Goal: Transaction & Acquisition: Purchase product/service

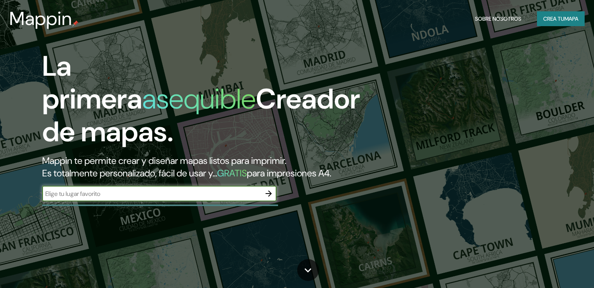
click at [270, 157] on font "Mappin te permite crear y diseñar mapas listos para imprimir." at bounding box center [164, 161] width 244 height 12
click at [208, 198] on input "text" at bounding box center [151, 193] width 219 height 9
type input "barrio las flores [GEOGRAPHIC_DATA] [GEOGRAPHIC_DATA]"
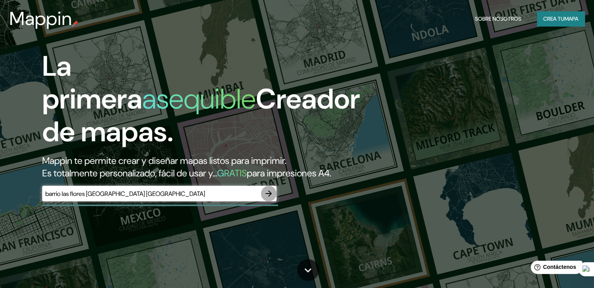
click at [267, 198] on icon "button" at bounding box center [268, 193] width 9 height 9
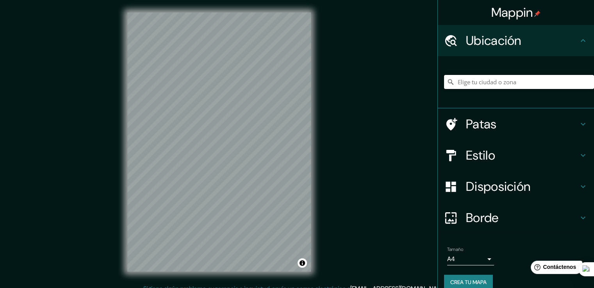
click at [498, 79] on input "Elige tu ciudad o zona" at bounding box center [519, 82] width 150 height 14
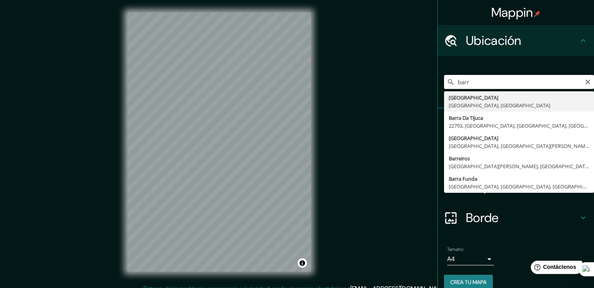
type input "[GEOGRAPHIC_DATA], [GEOGRAPHIC_DATA], [GEOGRAPHIC_DATA]"
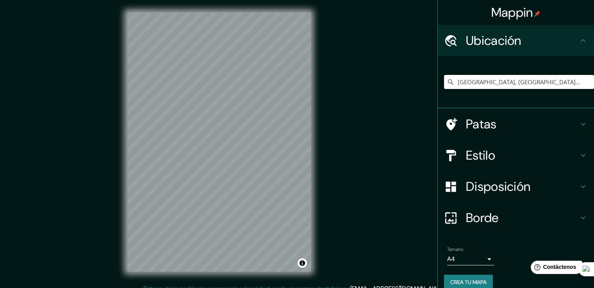
click at [506, 161] on h4 "Estilo" at bounding box center [522, 156] width 112 height 16
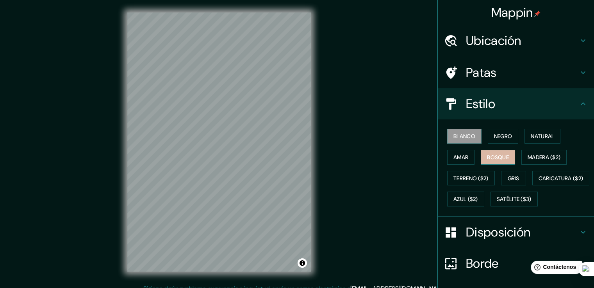
click at [501, 161] on font "Bosque" at bounding box center [498, 157] width 22 height 10
click at [510, 178] on font "Gris" at bounding box center [514, 178] width 12 height 7
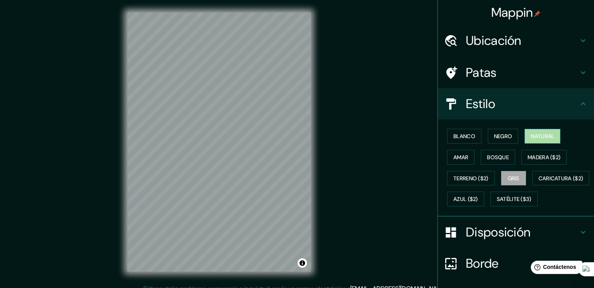
click at [545, 130] on button "Natural" at bounding box center [542, 136] width 36 height 15
click at [494, 134] on font "Negro" at bounding box center [503, 136] width 18 height 7
click at [508, 177] on font "Gris" at bounding box center [514, 178] width 12 height 7
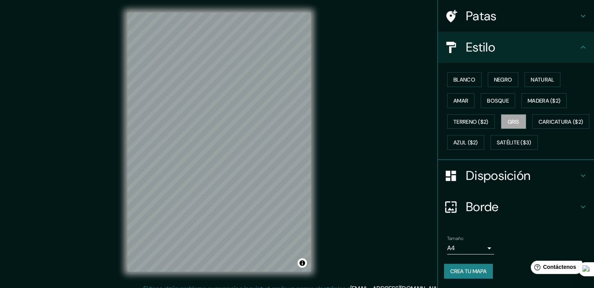
scroll to position [76, 0]
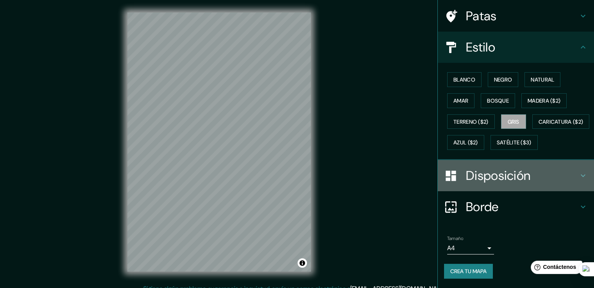
click at [482, 177] on font "Disposición" at bounding box center [498, 176] width 64 height 16
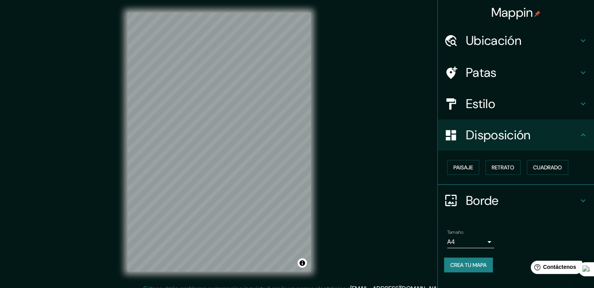
scroll to position [0, 0]
click at [514, 169] on font "Retrato" at bounding box center [503, 167] width 23 height 7
click at [553, 166] on font "Cuadrado" at bounding box center [547, 167] width 29 height 7
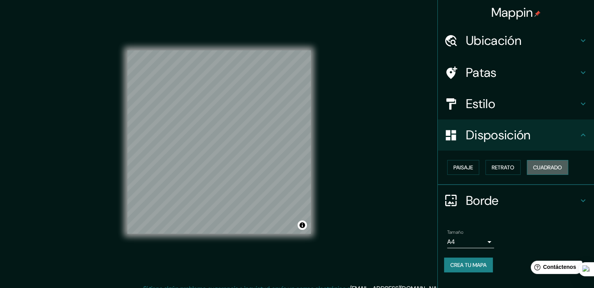
click at [553, 166] on font "Cuadrado" at bounding box center [547, 167] width 29 height 7
click at [507, 163] on font "Retrato" at bounding box center [503, 167] width 23 height 10
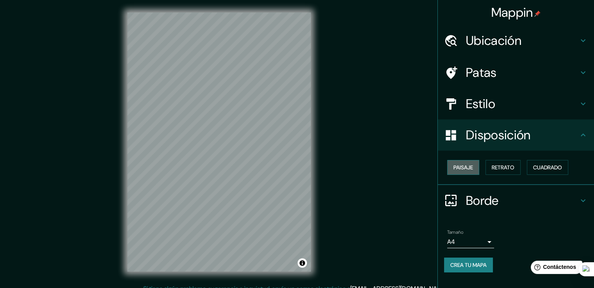
click at [460, 168] on font "Paisaje" at bounding box center [463, 167] width 20 height 7
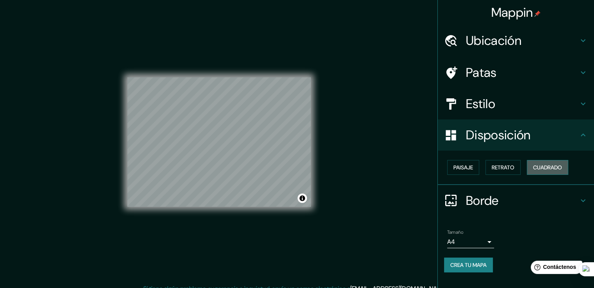
click at [548, 172] on button "Cuadrado" at bounding box center [547, 167] width 41 height 15
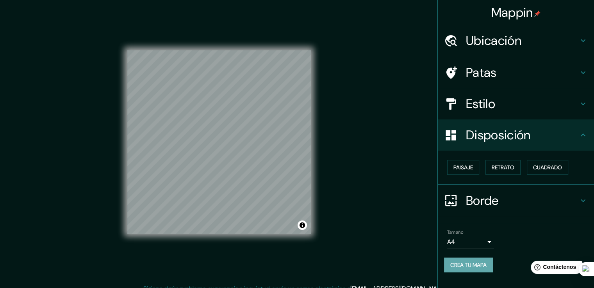
click at [473, 264] on font "Crea tu mapa" at bounding box center [468, 265] width 36 height 7
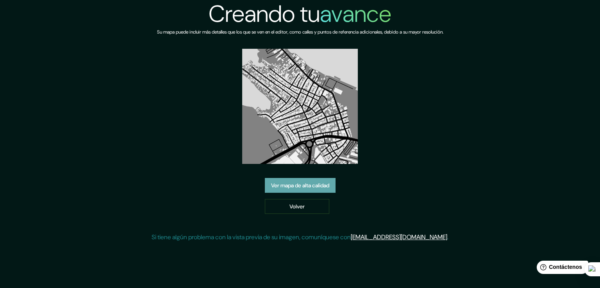
click at [312, 191] on link "Ver mapa de alta calidad" at bounding box center [300, 185] width 71 height 15
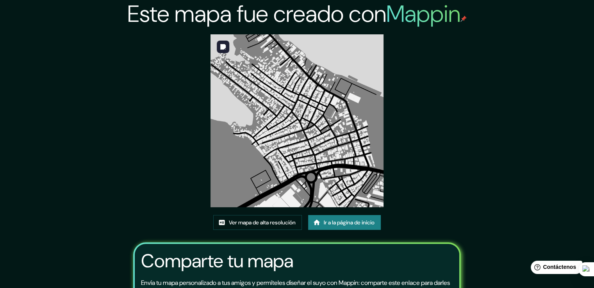
click at [274, 169] on img at bounding box center [296, 120] width 173 height 173
